Goal: Communication & Community: Answer question/provide support

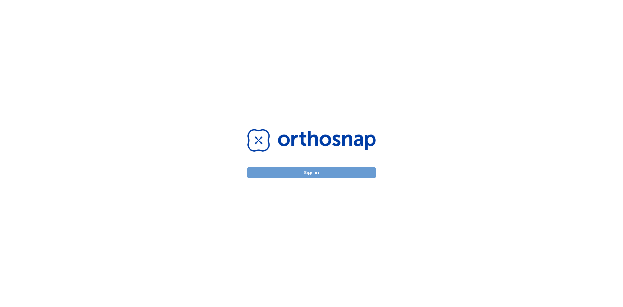
click at [311, 170] on button "Sign in" at bounding box center [311, 172] width 128 height 11
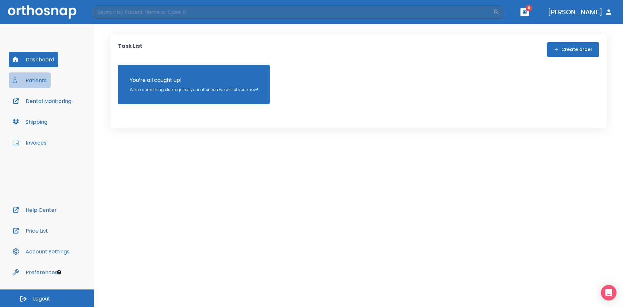
click at [35, 79] on button "Patients" at bounding box center [30, 80] width 42 height 16
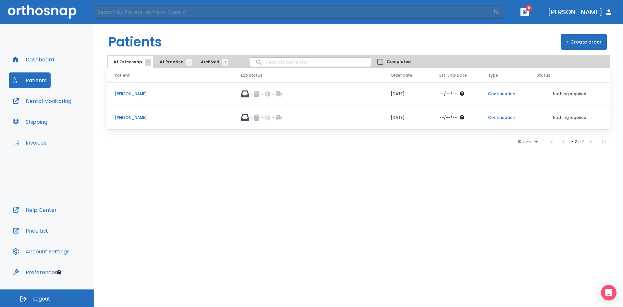
click at [128, 118] on p "[PERSON_NAME]" at bounding box center [170, 118] width 111 height 6
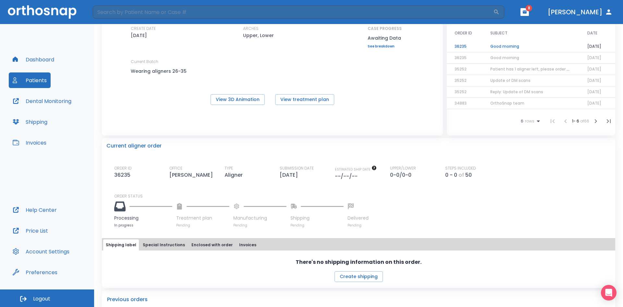
scroll to position [32, 0]
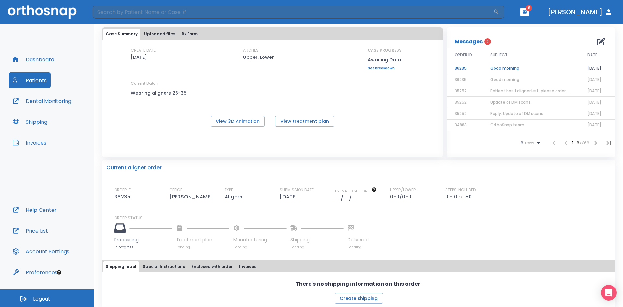
click at [493, 65] on td "Good morning" at bounding box center [530, 68] width 97 height 11
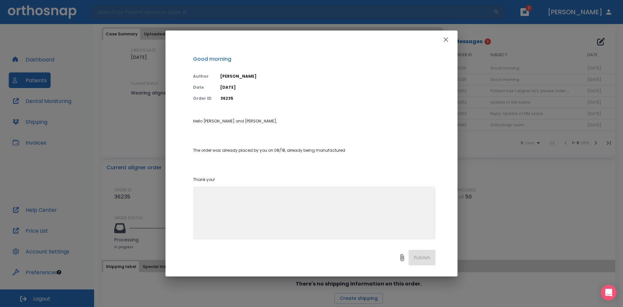
click at [216, 199] on textarea at bounding box center [314, 215] width 235 height 45
type textarea "thanks Dr"
click at [413, 255] on button "Publish" at bounding box center [421, 258] width 27 height 16
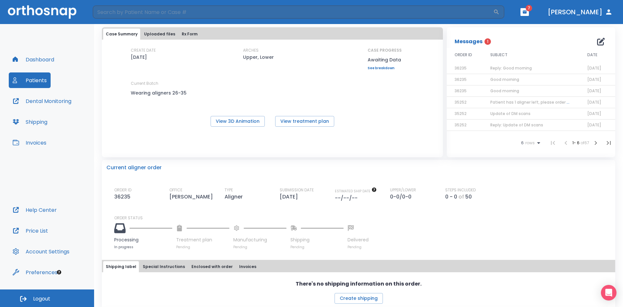
scroll to position [0, 0]
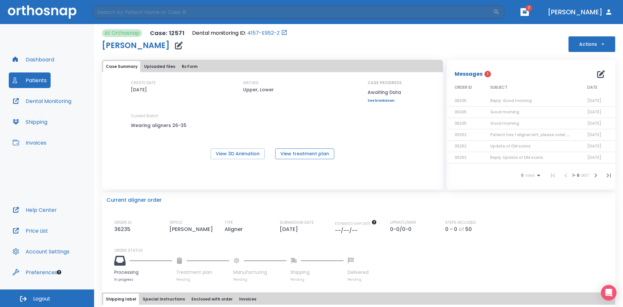
click at [308, 154] on button "View treatment plan" at bounding box center [304, 153] width 59 height 11
click at [499, 100] on span "Reply: Good morning" at bounding box center [511, 101] width 42 height 6
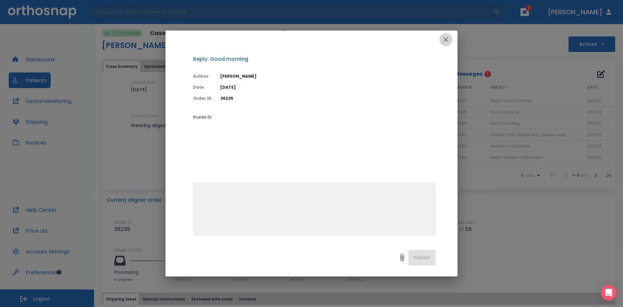
click at [446, 38] on icon "button" at bounding box center [446, 40] width 8 height 8
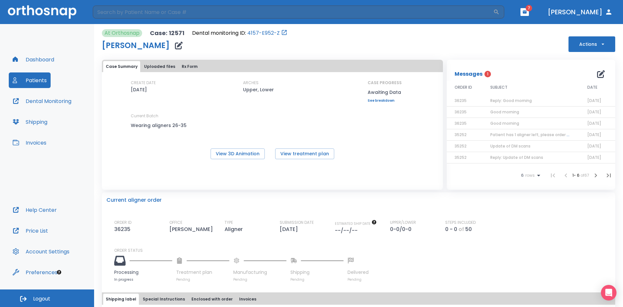
click at [500, 113] on span "Good morning" at bounding box center [504, 112] width 29 height 6
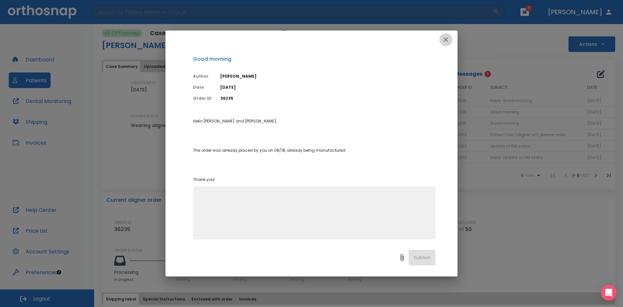
click at [447, 41] on icon "button" at bounding box center [446, 40] width 8 height 8
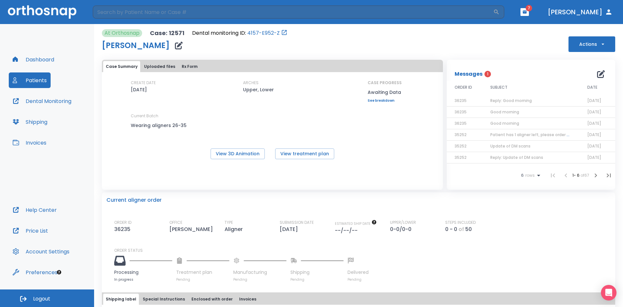
click at [505, 123] on span "Good morning" at bounding box center [504, 123] width 29 height 6
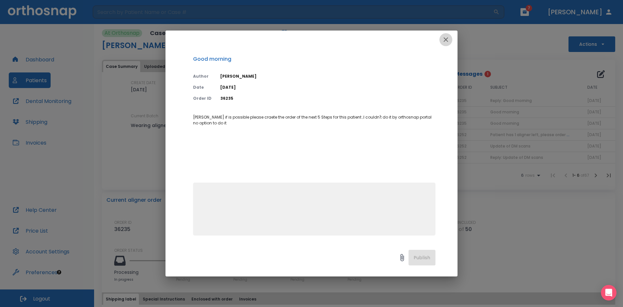
click at [446, 40] on icon "button" at bounding box center [446, 39] width 5 height 5
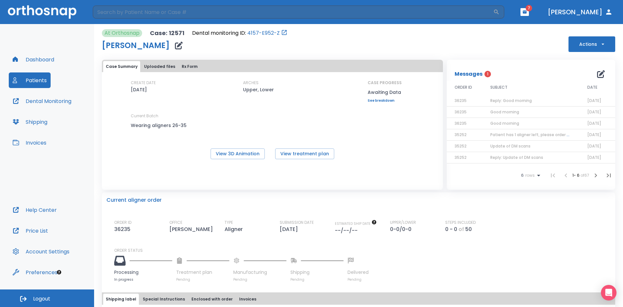
click at [496, 138] on td "Patient has 1 aligner left, please order next set!" at bounding box center [530, 134] width 97 height 11
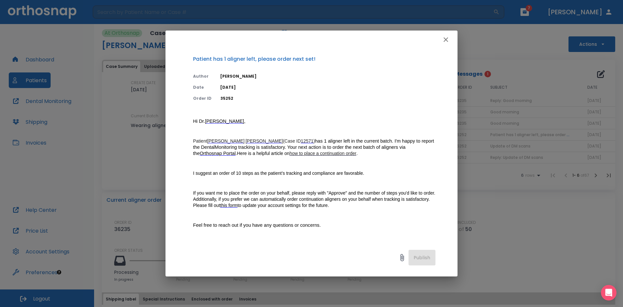
click at [447, 39] on icon "button" at bounding box center [446, 39] width 5 height 5
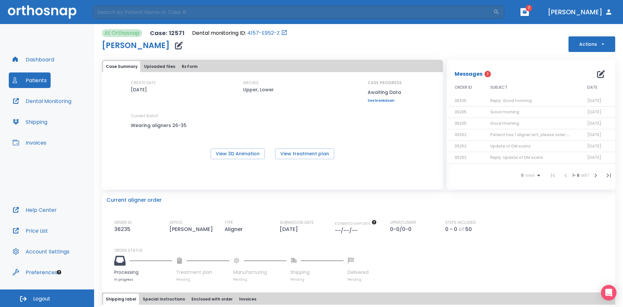
click at [512, 122] on span "Good morning" at bounding box center [504, 123] width 29 height 6
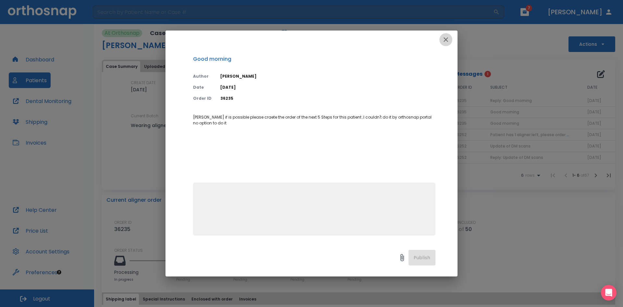
click at [449, 37] on icon "button" at bounding box center [446, 40] width 8 height 8
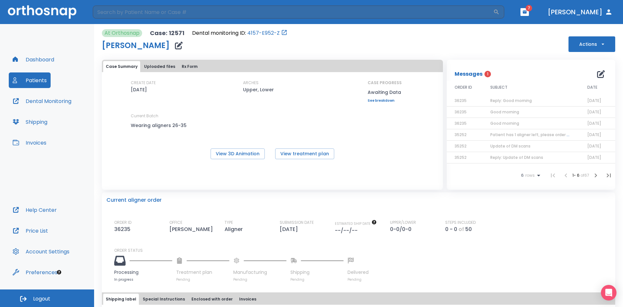
click at [503, 111] on span "Good morning" at bounding box center [504, 112] width 29 height 6
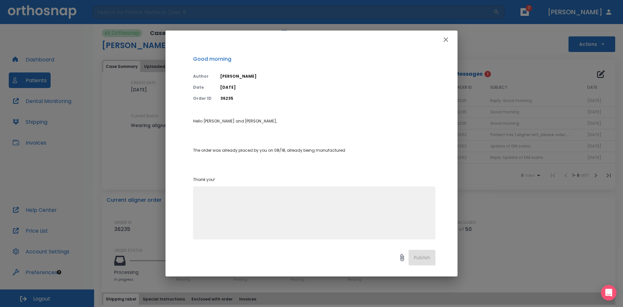
click at [444, 39] on icon "button" at bounding box center [446, 40] width 8 height 8
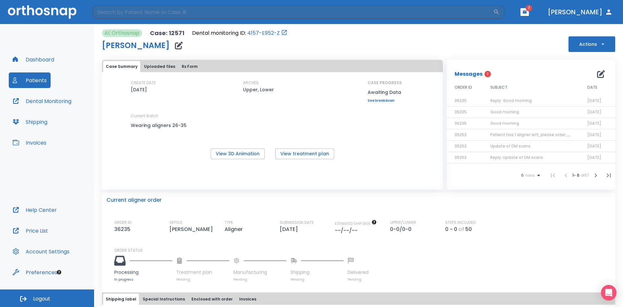
click at [491, 124] on span "Good morning" at bounding box center [504, 123] width 29 height 6
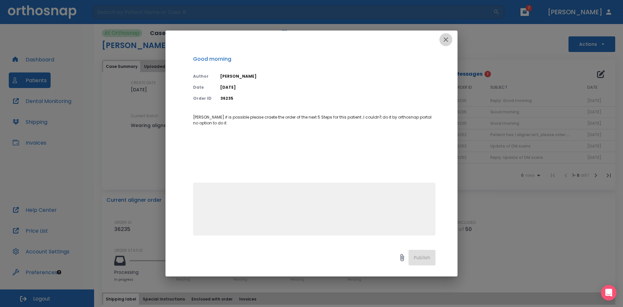
click at [443, 37] on icon "button" at bounding box center [446, 40] width 8 height 8
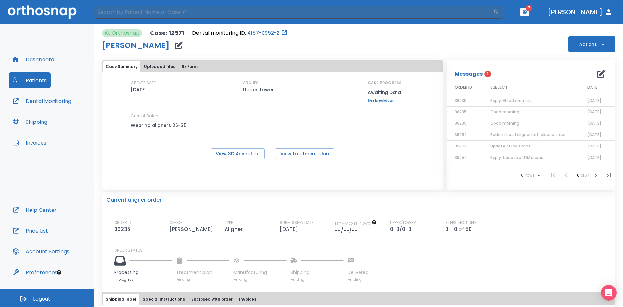
click at [504, 135] on span "Patient has 1 aligner left, please order next set!" at bounding box center [537, 135] width 94 height 6
